Goal: Task Accomplishment & Management: Complete application form

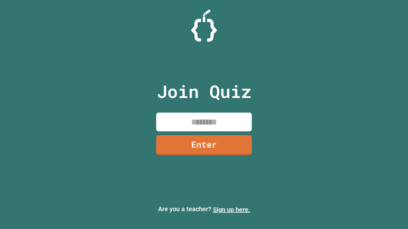
click at [231, 210] on link "Sign up here." at bounding box center [231, 210] width 37 height 8
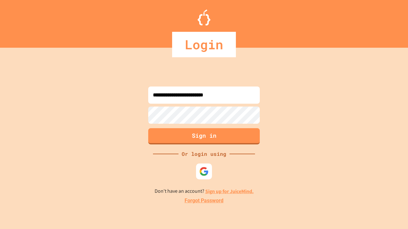
type input "**********"
